Goal: Check status: Check status

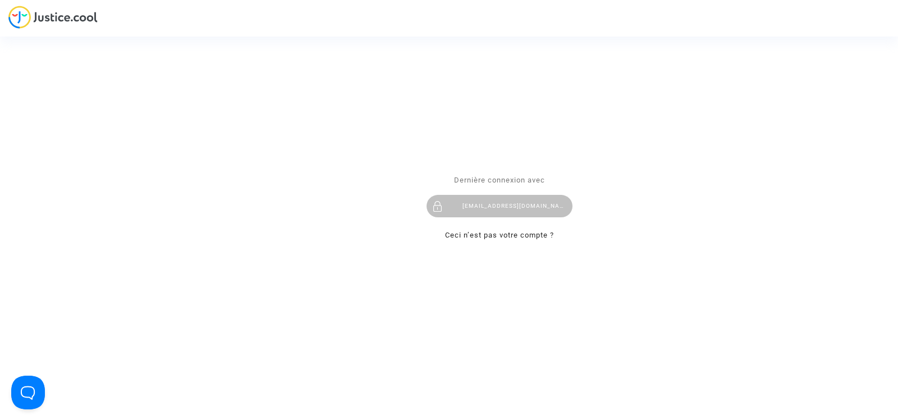
click at [484, 218] on div "Dernière connexion avec [EMAIL_ADDRESS][DOMAIN_NAME] Ceci n’est pas votre compt…" at bounding box center [500, 207] width 146 height 68
click at [488, 212] on div "[EMAIL_ADDRESS][DOMAIN_NAME]" at bounding box center [500, 206] width 146 height 22
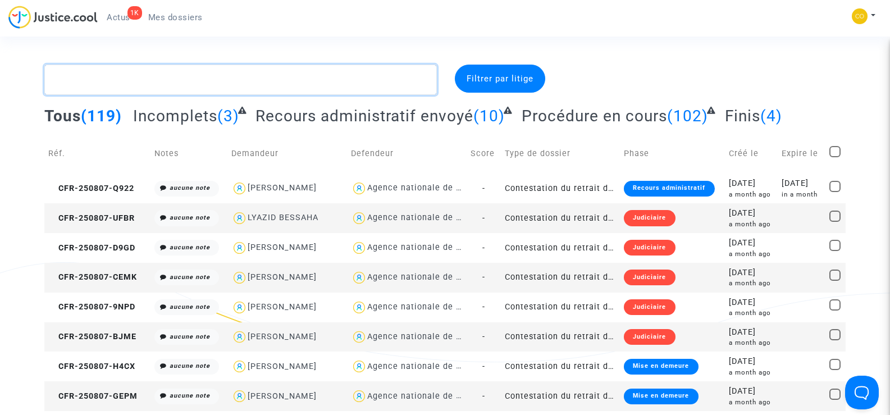
click at [107, 76] on textarea at bounding box center [240, 80] width 392 height 30
paste textarea "CFR-250807-DE94"
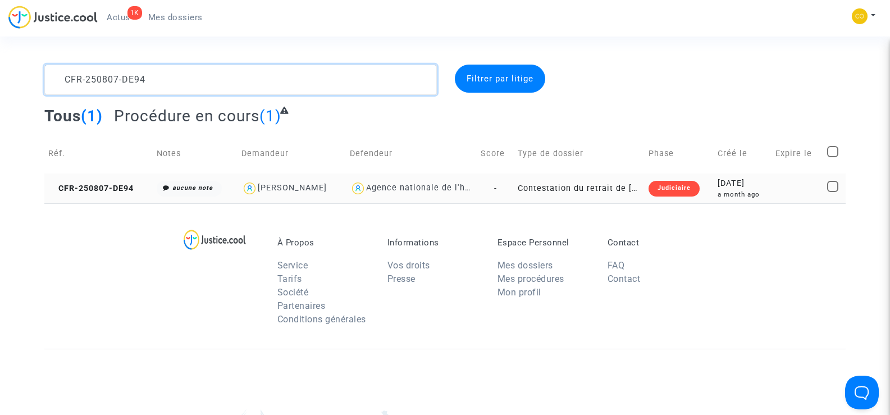
type textarea "CFR-250807-DE94"
click at [91, 180] on td "CFR-250807-DE94" at bounding box center [98, 188] width 108 height 30
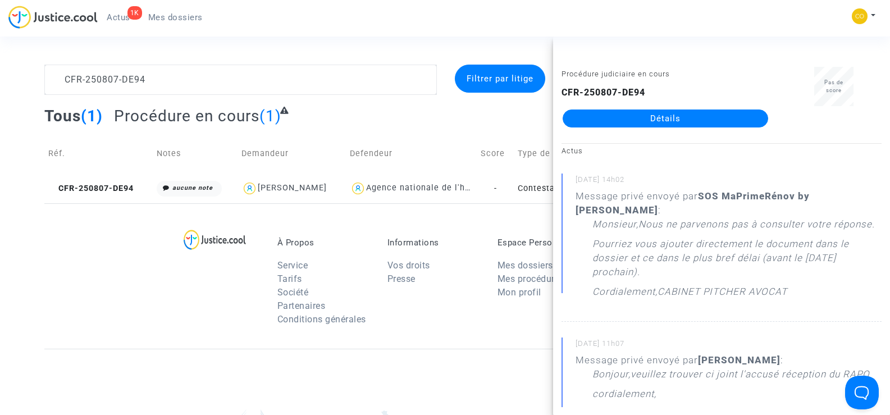
click at [679, 122] on link "Détails" at bounding box center [664, 118] width 205 height 18
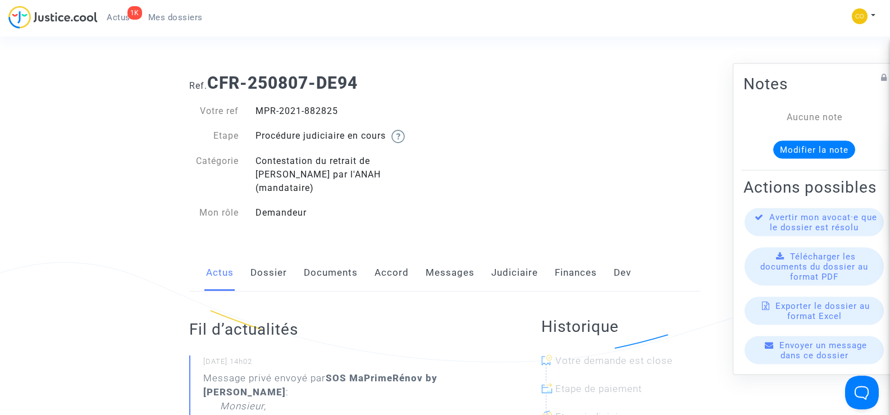
click at [335, 255] on link "Documents" at bounding box center [331, 272] width 54 height 37
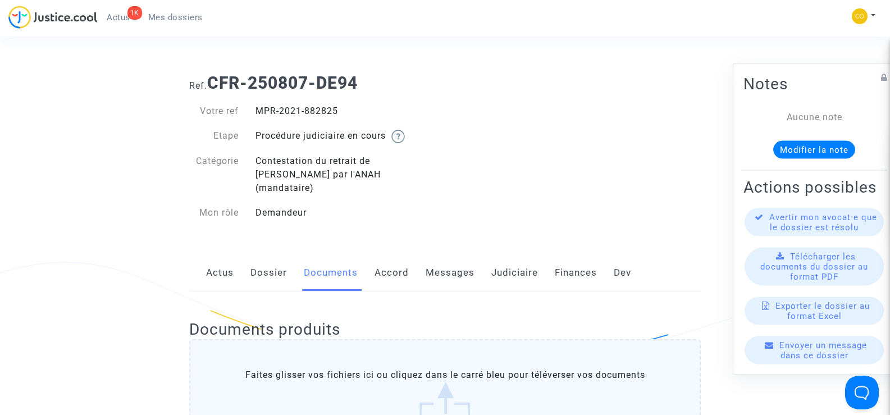
click at [458, 259] on link "Messages" at bounding box center [449, 272] width 49 height 37
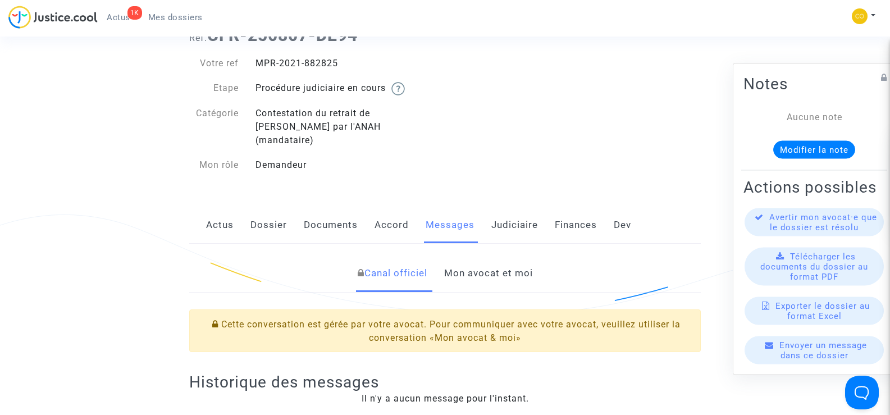
scroll to position [112, 0]
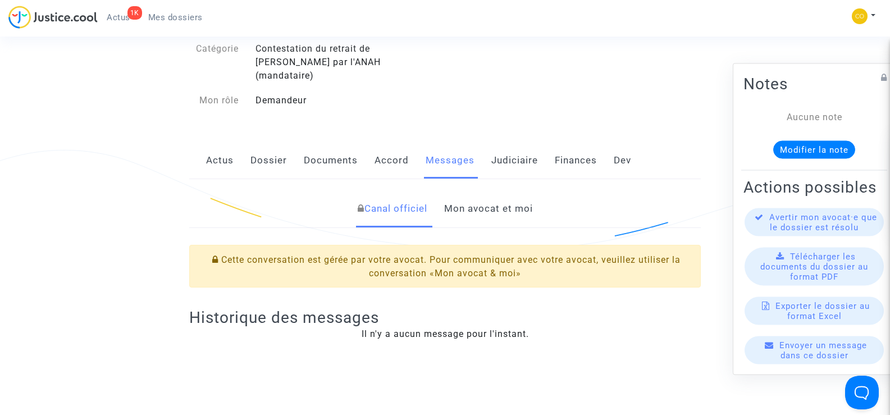
click at [497, 199] on link "Mon avocat et moi" at bounding box center [488, 208] width 89 height 37
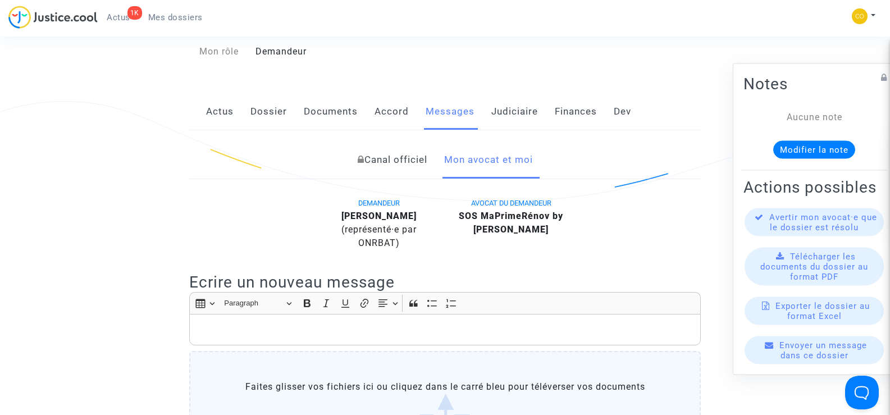
scroll to position [56, 0]
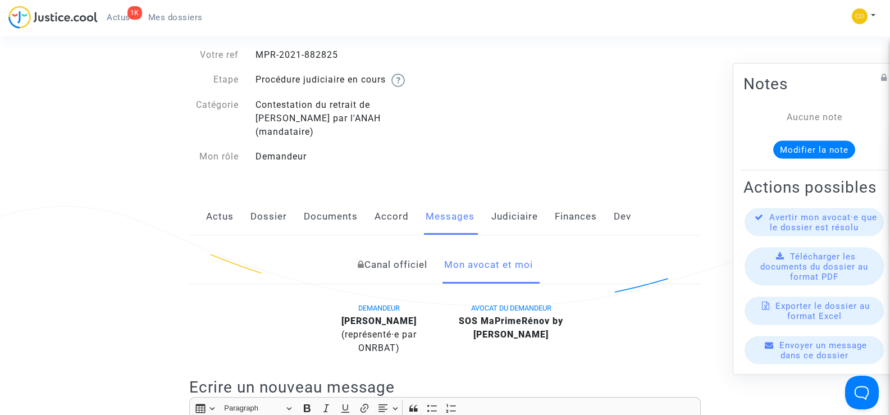
click at [336, 200] on link "Documents" at bounding box center [331, 216] width 54 height 37
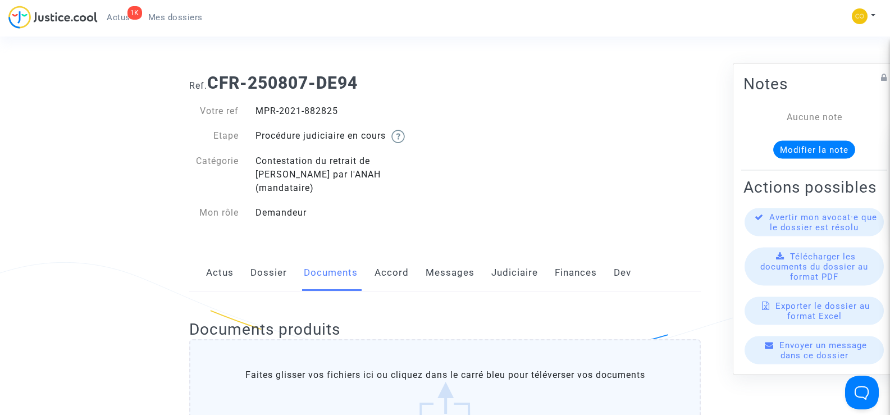
click at [457, 258] on link "Messages" at bounding box center [449, 272] width 49 height 37
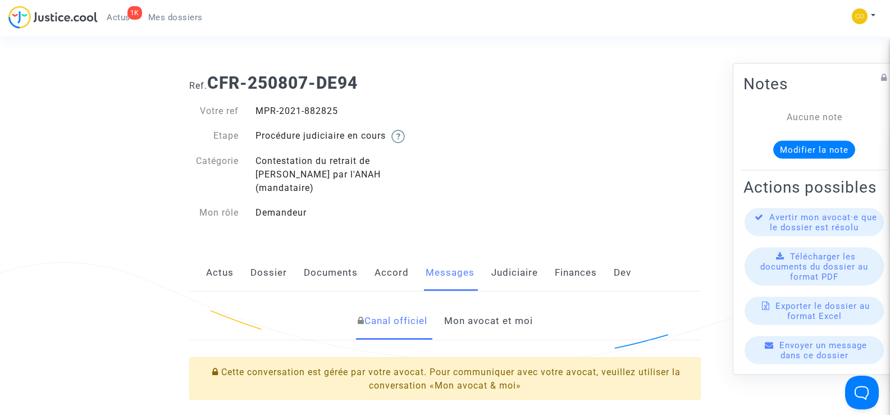
click at [501, 307] on link "Mon avocat et moi" at bounding box center [488, 321] width 89 height 37
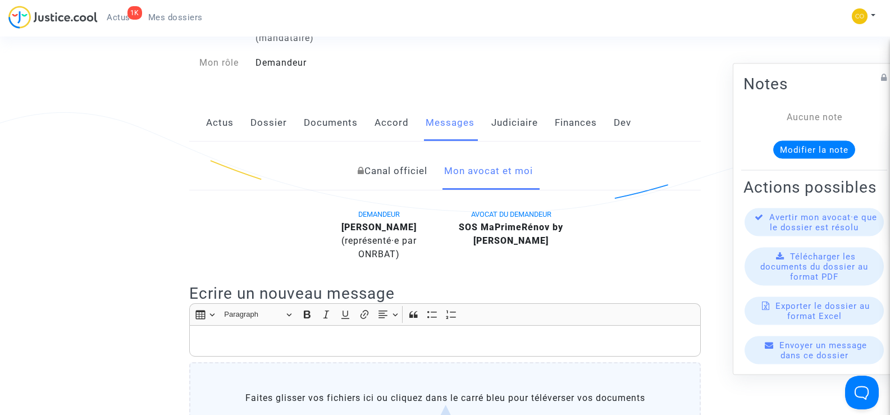
scroll to position [48, 0]
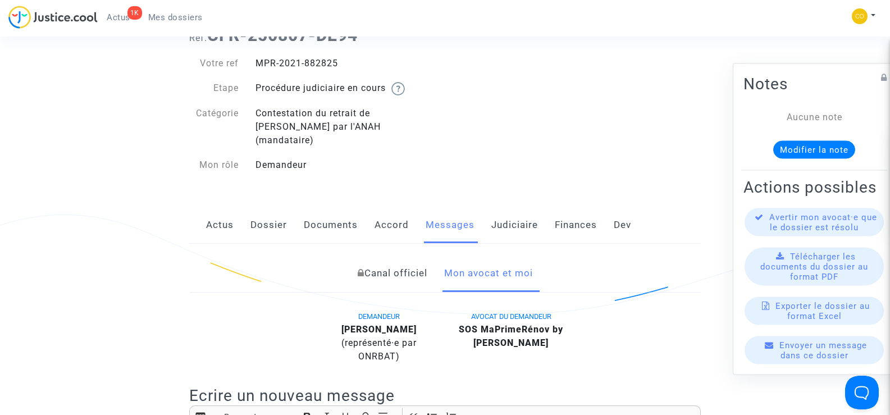
click at [463, 147] on div "Ref. CFR-250807-DE94 Votre ref MPR-2021-882825 Etape Procédure judiciaire en co…" at bounding box center [445, 100] width 528 height 167
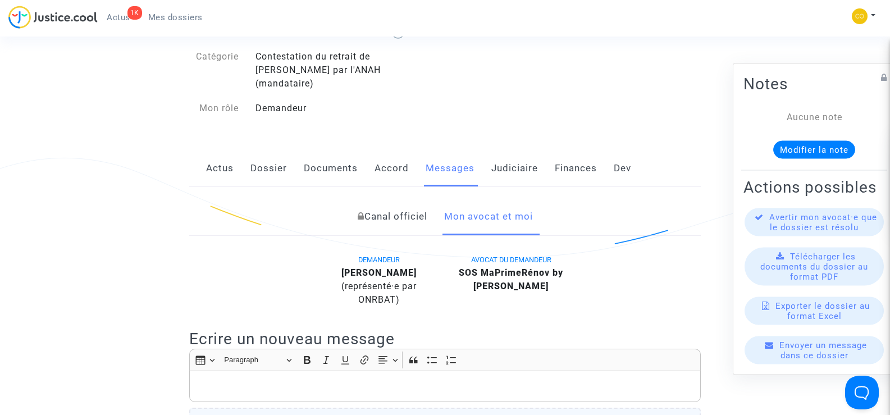
scroll to position [272, 0]
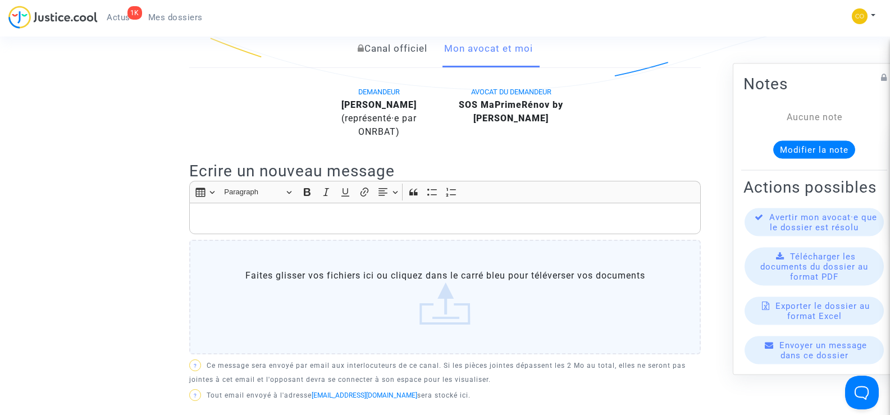
click at [251, 203] on div "Rich Text Editor, main" at bounding box center [444, 218] width 511 height 31
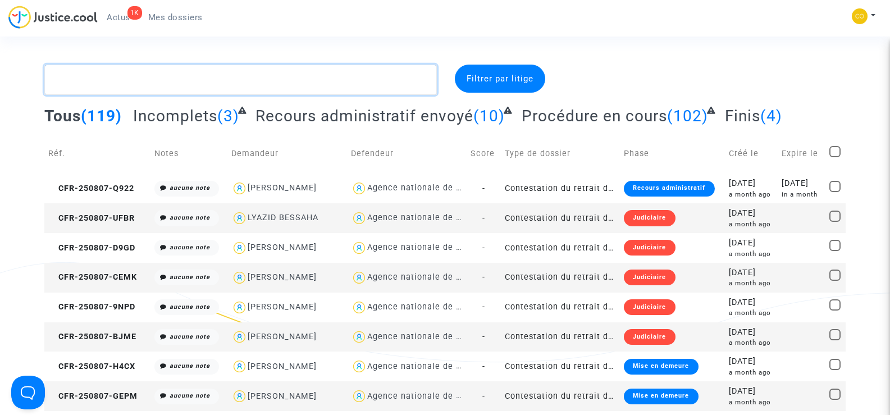
click at [131, 85] on textarea at bounding box center [240, 80] width 392 height 30
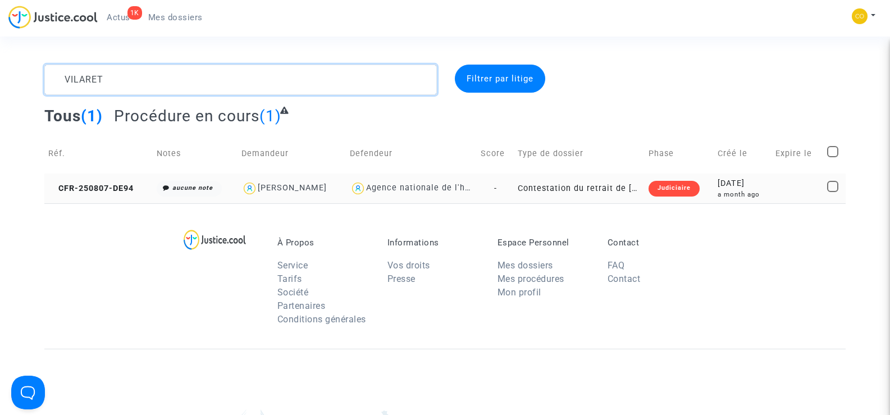
type textarea "VILARET"
click at [71, 194] on td "CFR-250807-DE94" at bounding box center [98, 188] width 108 height 30
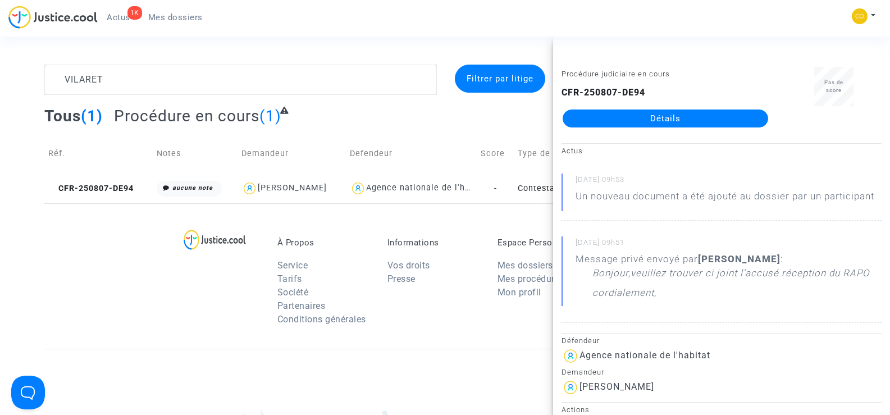
click at [694, 122] on link "Détails" at bounding box center [664, 118] width 205 height 18
